Goal: Check status

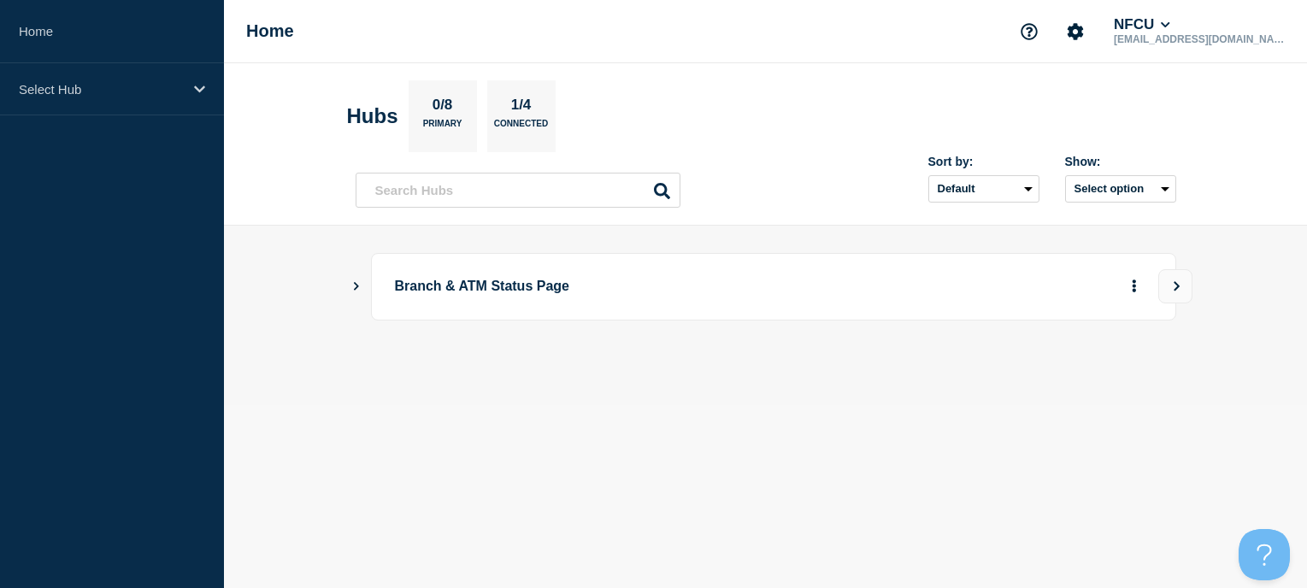
click at [354, 292] on button "Show Connected Hubs" at bounding box center [356, 286] width 9 height 13
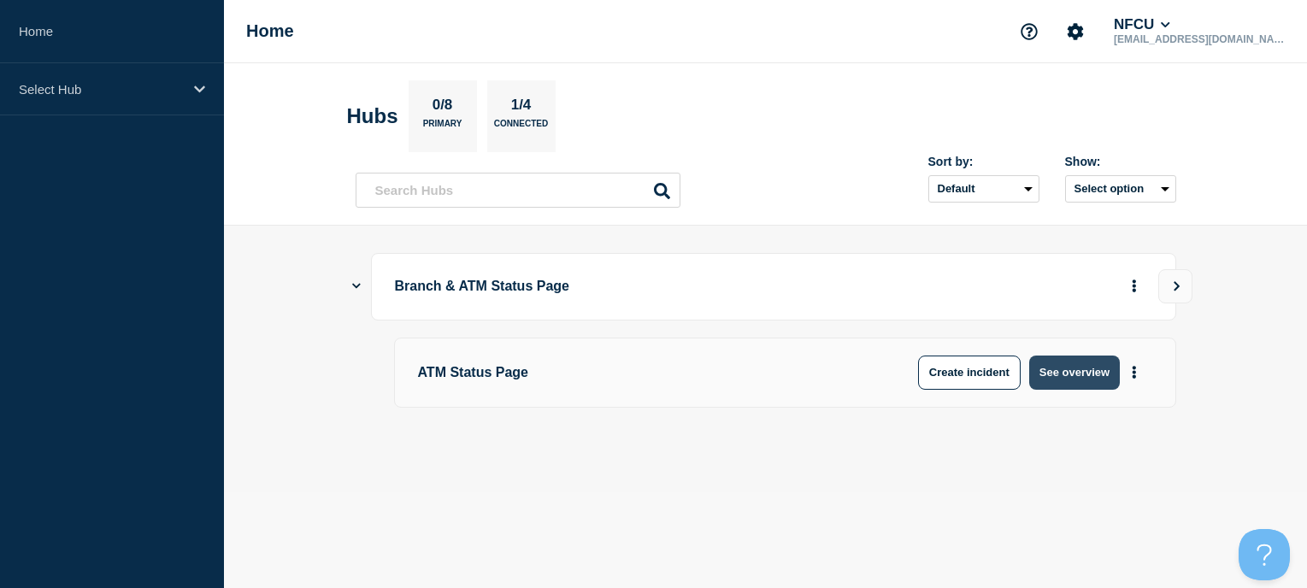
click at [1042, 371] on button "See overview" at bounding box center [1074, 373] width 91 height 34
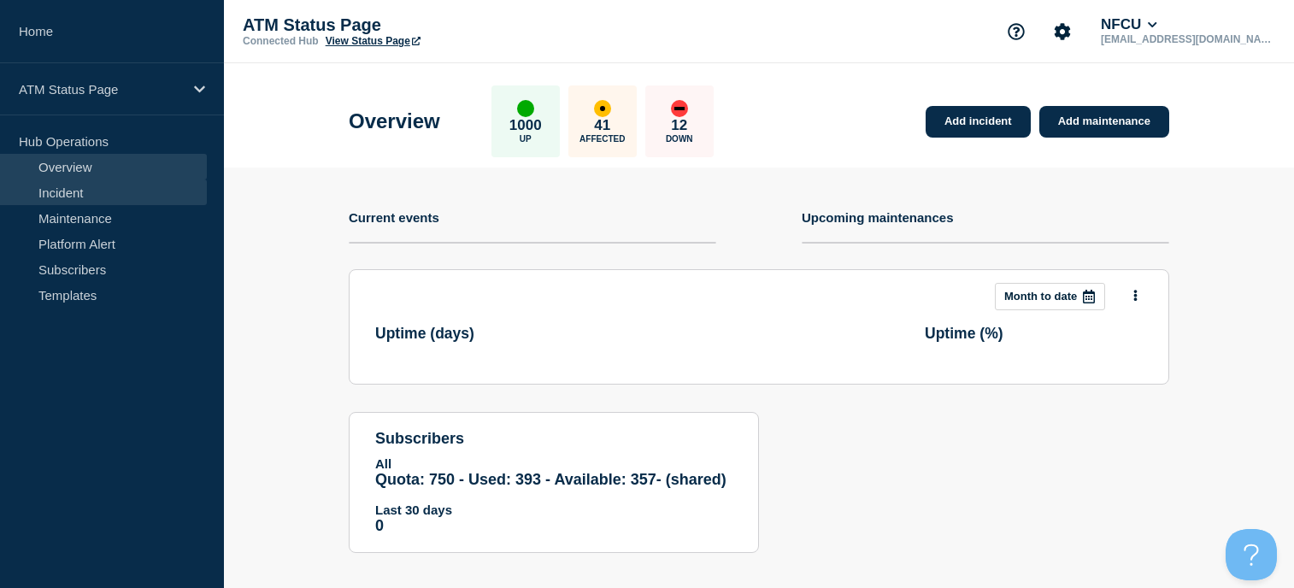
click at [118, 198] on link "Incident" at bounding box center [103, 193] width 207 height 26
